Goal: Information Seeking & Learning: Learn about a topic

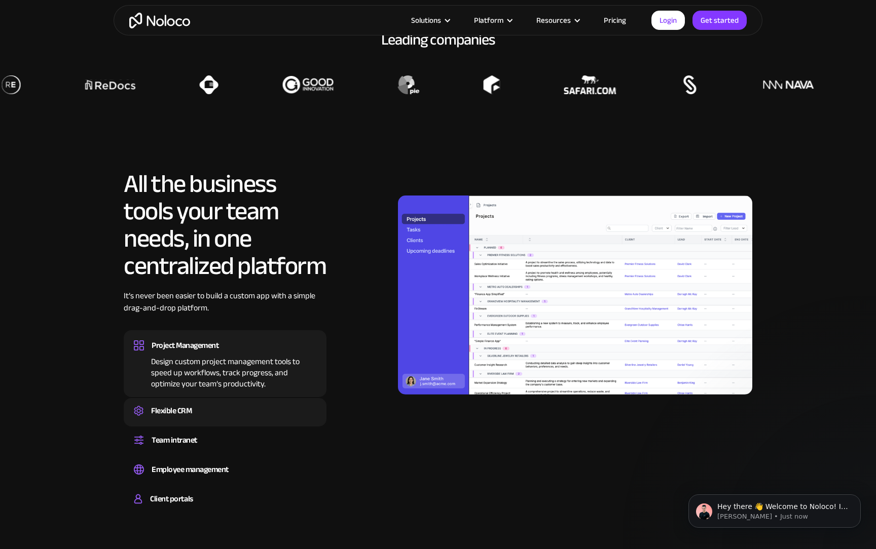
click at [154, 407] on div "Flexible CRM" at bounding box center [171, 410] width 41 height 15
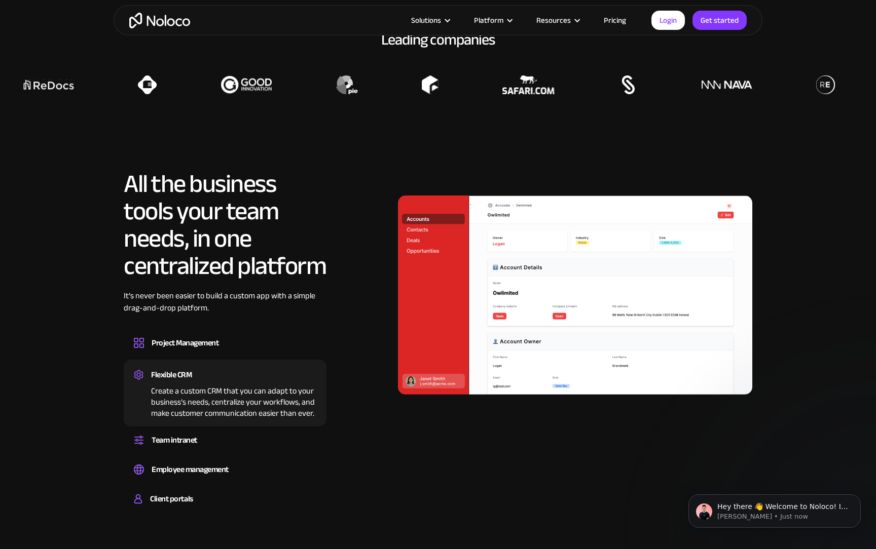
click at [438, 444] on div "All the business tools your team needs, in one centralized platform It’s never …" at bounding box center [438, 343] width 629 height 346
click at [457, 444] on div "All the business tools your team needs, in one centralized platform It’s never …" at bounding box center [438, 343] width 629 height 346
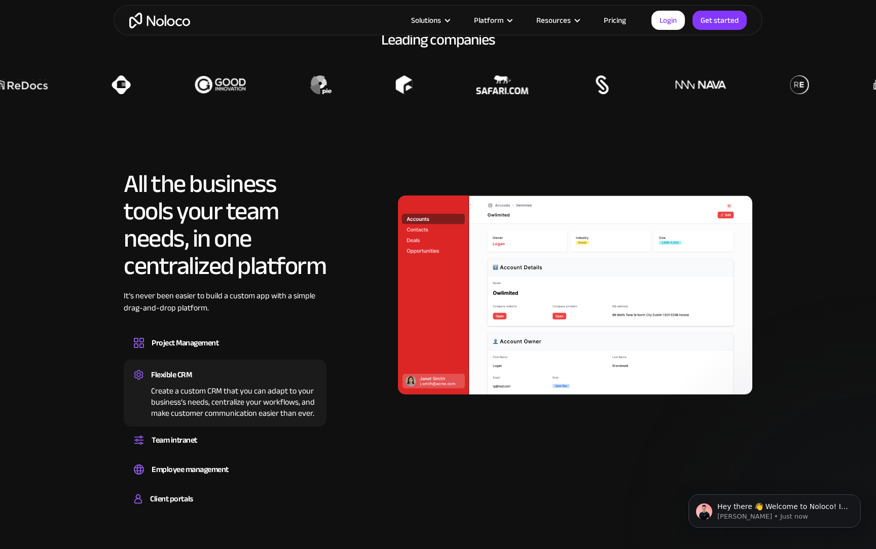
click at [443, 447] on div "All the business tools your team needs, in one centralized platform It’s never …" at bounding box center [438, 343] width 629 height 346
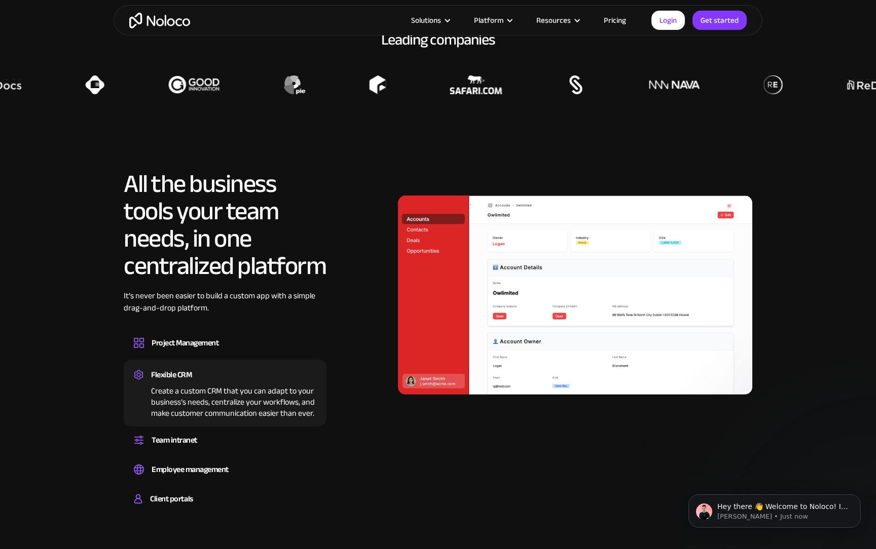
click at [626, 419] on div at bounding box center [575, 295] width 354 height 250
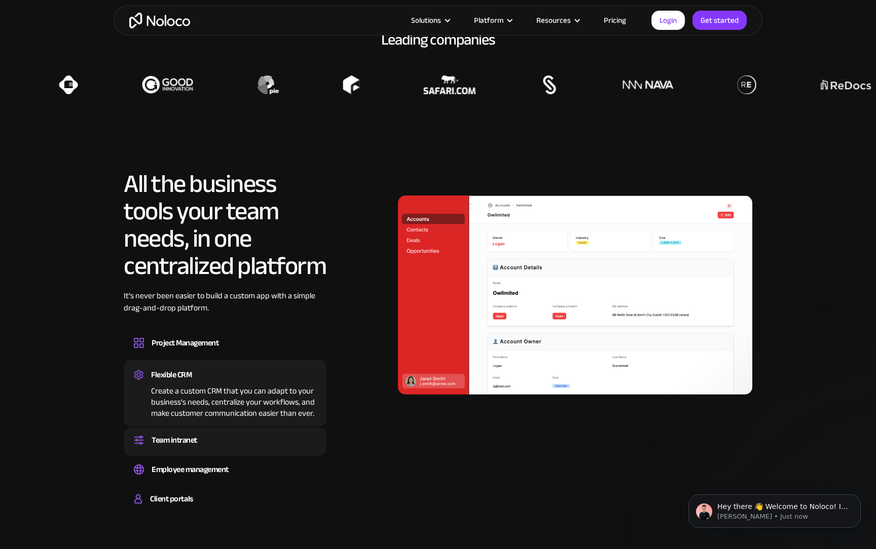
click at [264, 451] on div "Set up a central space for your team to collaborate, share information, and sta…" at bounding box center [225, 449] width 182 height 3
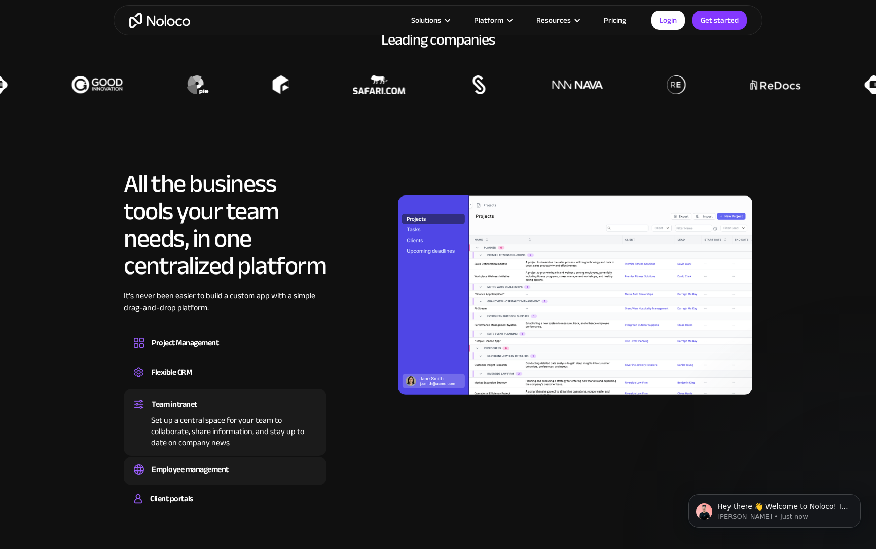
click at [256, 467] on div "Employee management" at bounding box center [225, 469] width 182 height 15
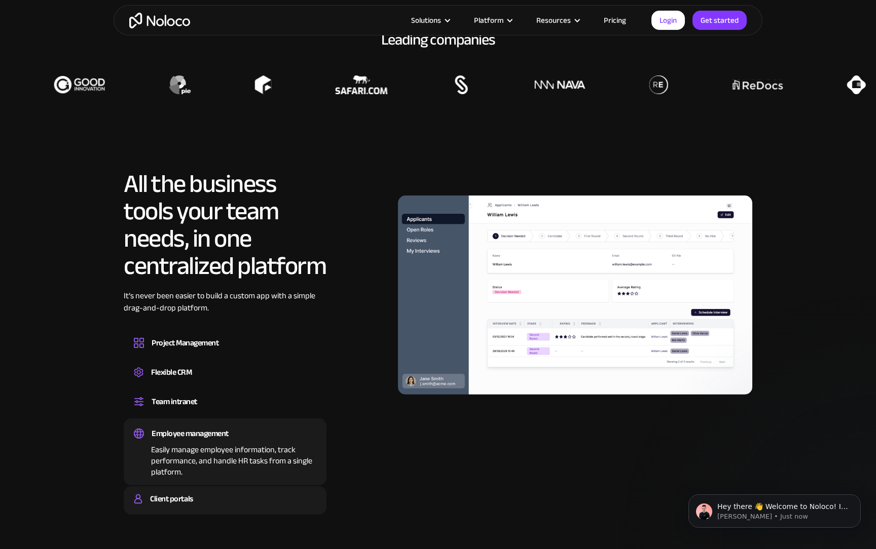
click at [243, 502] on div "Client portals" at bounding box center [225, 499] width 182 height 15
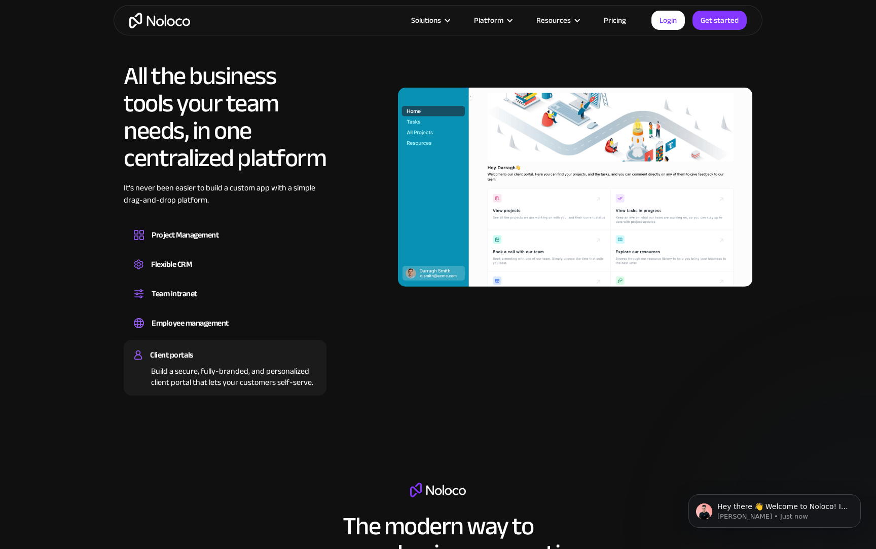
scroll to position [1153, 0]
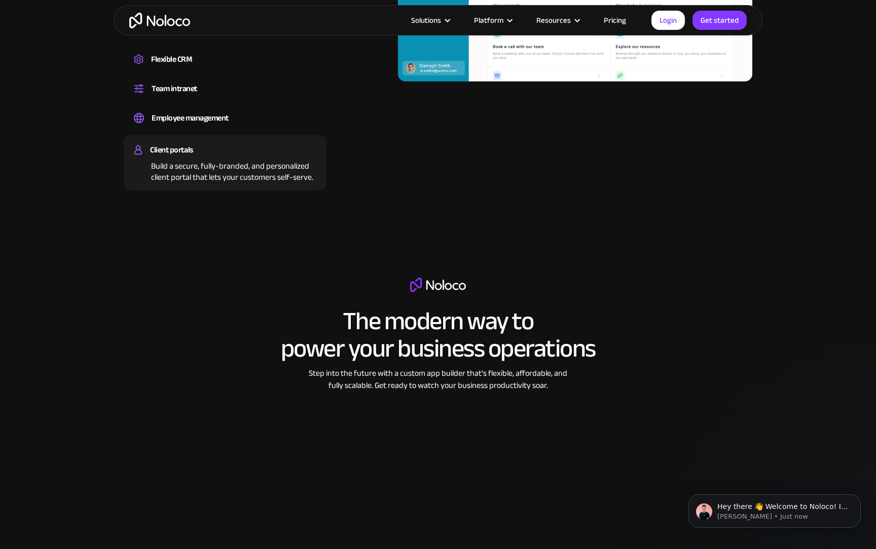
drag, startPoint x: 622, startPoint y: 298, endPoint x: 635, endPoint y: 299, distance: 12.2
click at [624, 299] on div "The modern way to power your business operations Step into the future with a cu…" at bounding box center [437, 421] width 451 height 287
click at [635, 299] on div "The modern way to power your business operations Step into the future with a cu…" at bounding box center [437, 421] width 451 height 287
click at [635, 306] on div "The modern way to power your business operations Step into the future with a cu…" at bounding box center [437, 421] width 451 height 287
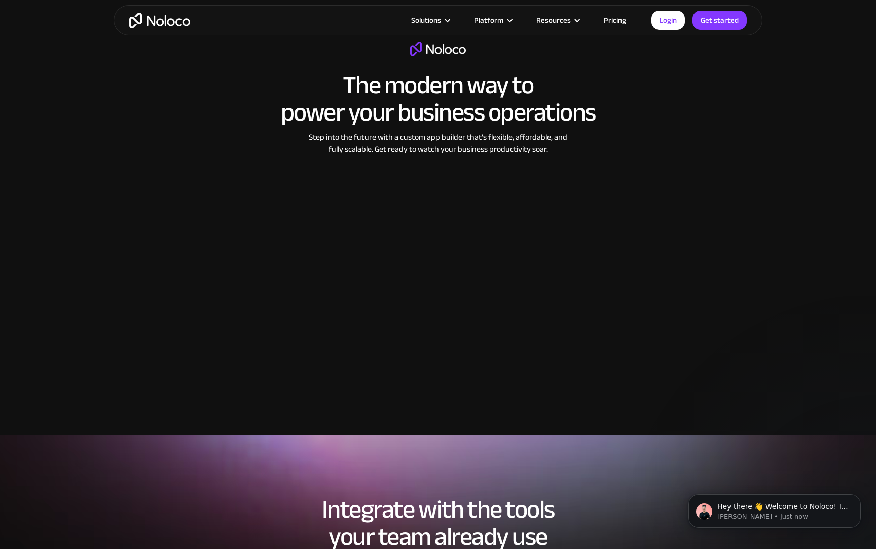
scroll to position [1479, 0]
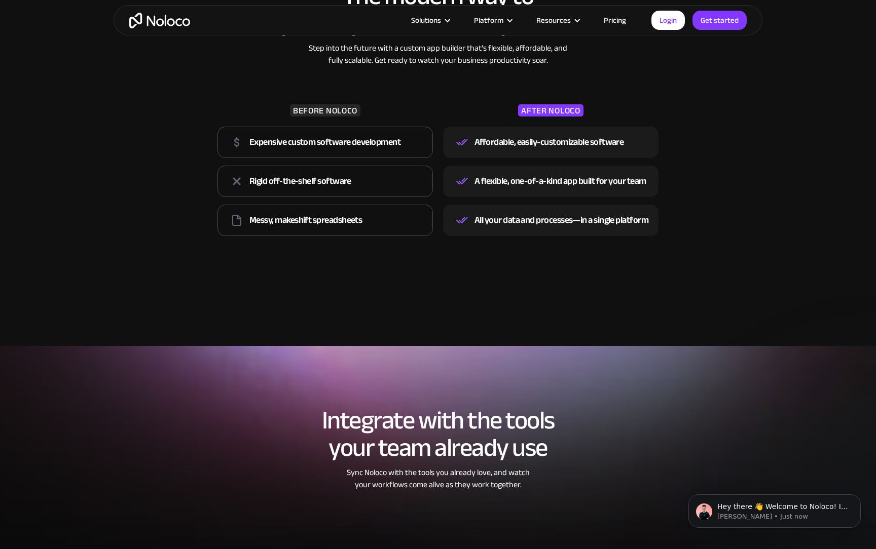
click at [622, 27] on link "Pricing" at bounding box center [615, 20] width 48 height 13
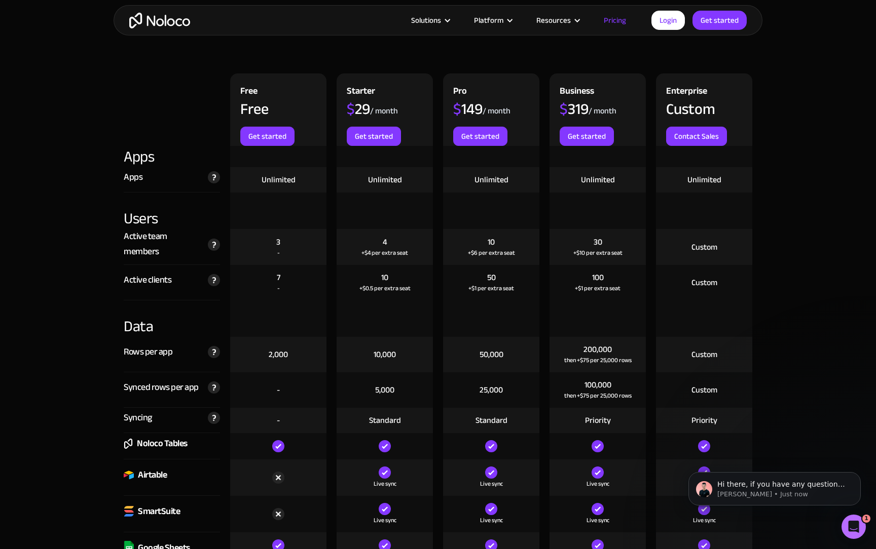
scroll to position [1152, 0]
